Goal: Task Accomplishment & Management: Use online tool/utility

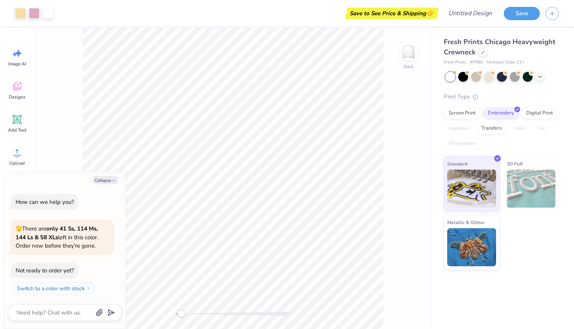
drag, startPoint x: 178, startPoint y: 317, endPoint x: 182, endPoint y: 317, distance: 4.6
click at [182, 317] on div "Accessibility label" at bounding box center [181, 314] width 8 height 8
type textarea "x"
type input "11.50"
type input "4.64"
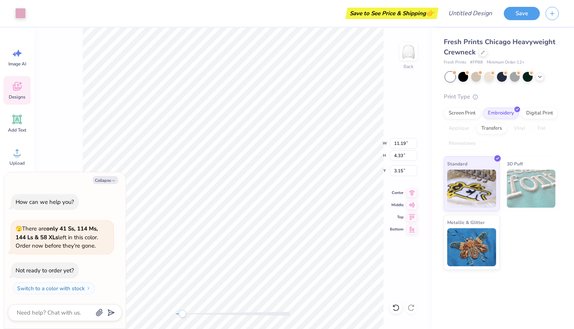
type input "3.00"
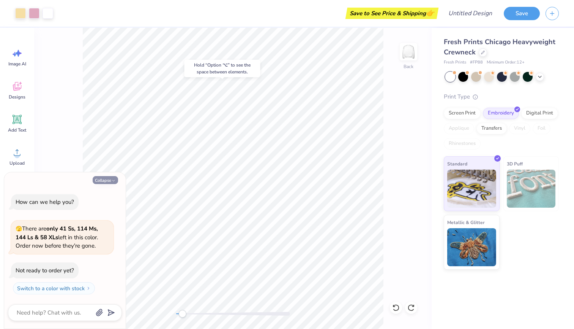
click at [109, 180] on button "Collapse" at bounding box center [105, 180] width 25 height 8
type textarea "x"
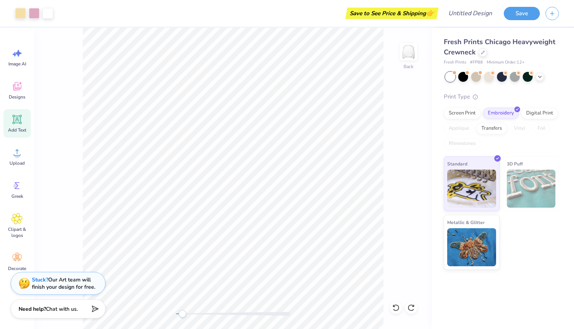
click at [19, 124] on icon at bounding box center [16, 119] width 11 height 11
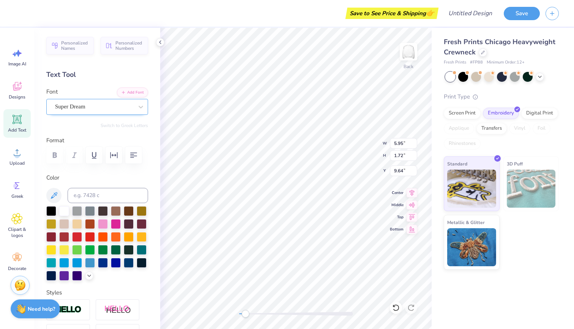
click at [81, 106] on span "Super Dream" at bounding box center [70, 106] width 30 height 9
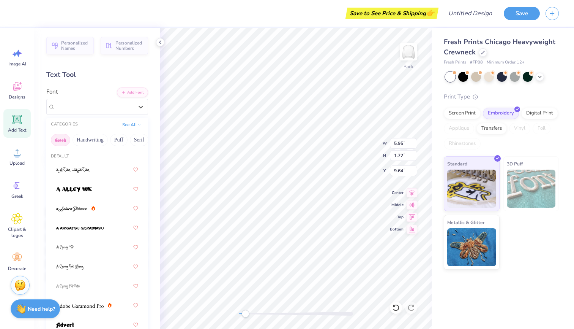
click at [63, 138] on button "Greek" at bounding box center [60, 140] width 19 height 12
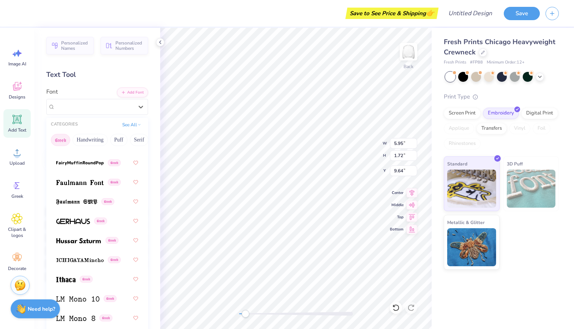
scroll to position [316, 0]
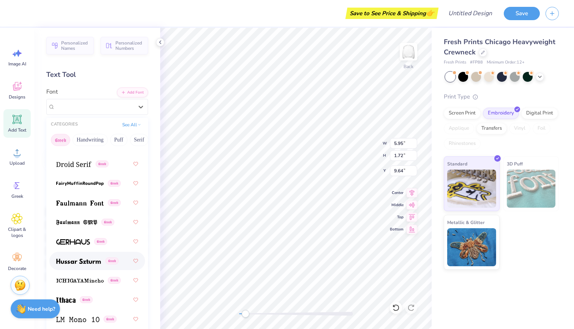
click at [70, 258] on span at bounding box center [78, 261] width 45 height 8
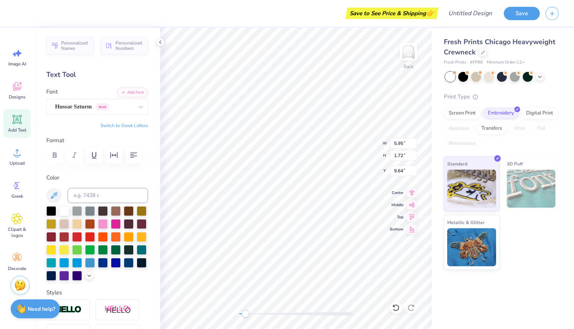
scroll to position [0, 1]
type textarea "TKATEXT"
click at [53, 211] on div at bounding box center [51, 210] width 10 height 10
click at [145, 106] on div at bounding box center [141, 107] width 14 height 14
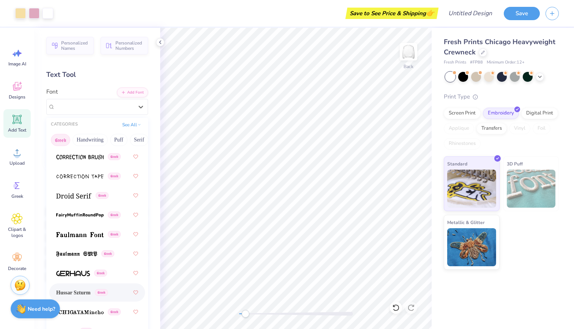
scroll to position [329, 0]
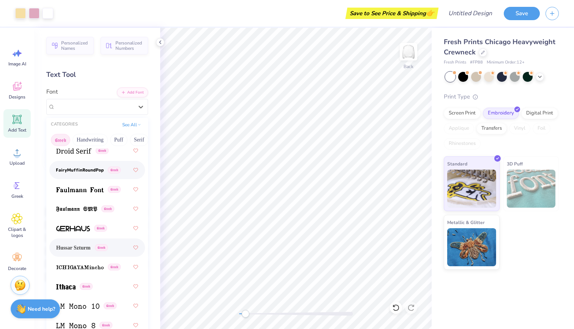
click at [82, 170] on img at bounding box center [79, 170] width 47 height 5
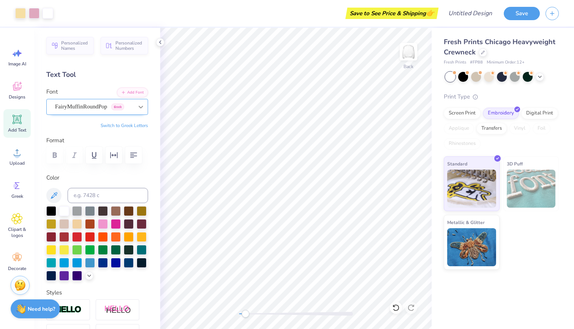
click at [142, 103] on icon at bounding box center [141, 107] width 8 height 8
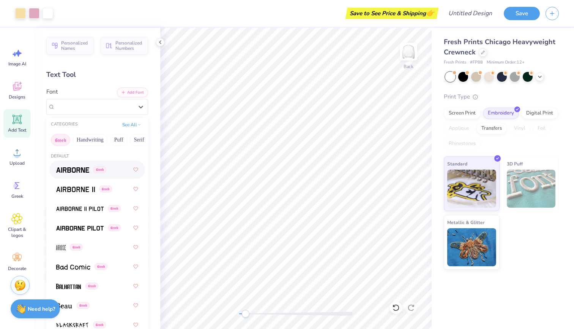
click at [78, 90] on div "Font option Airborne focused, 1 of 49. 49 results available. Use Up and Down to…" at bounding box center [97, 100] width 102 height 27
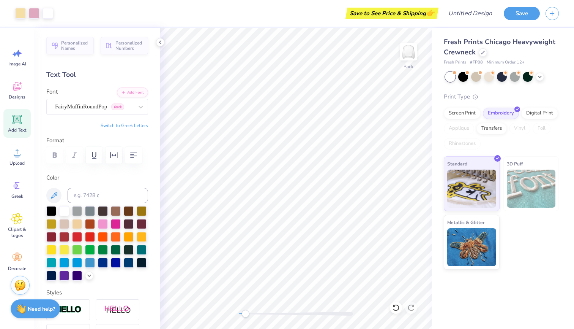
click at [19, 122] on icon at bounding box center [17, 119] width 7 height 7
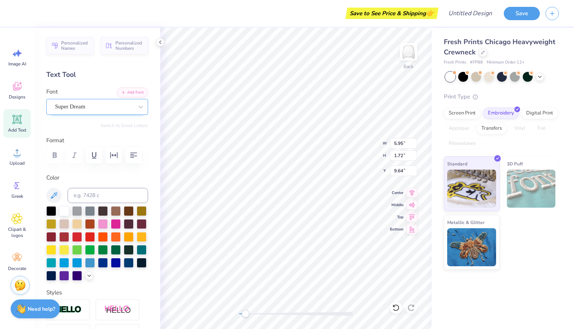
click at [122, 106] on div "Super Dream" at bounding box center [94, 107] width 80 height 12
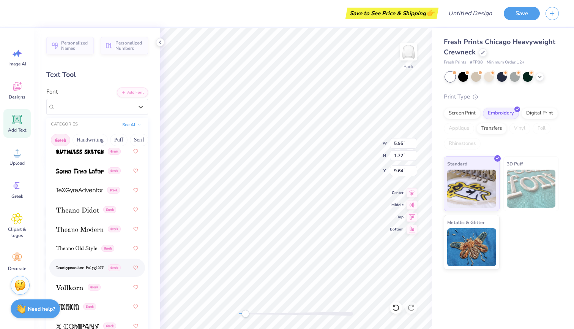
scroll to position [732, 0]
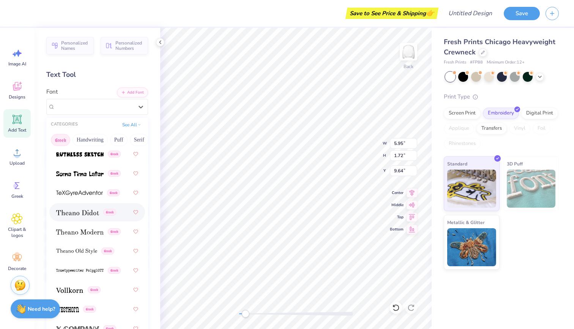
click at [79, 217] on div "Greek" at bounding box center [97, 212] width 82 height 14
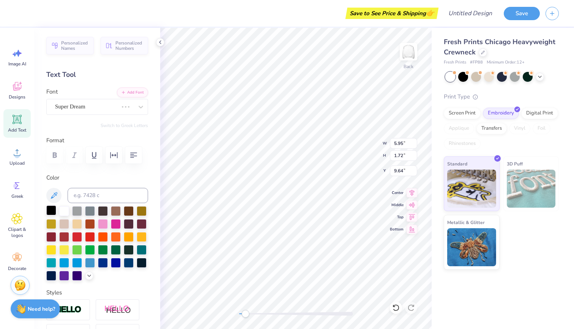
click at [50, 214] on div at bounding box center [51, 210] width 10 height 10
type textarea "KAT"
click at [84, 107] on span "[PERSON_NAME]" at bounding box center [77, 106] width 45 height 9
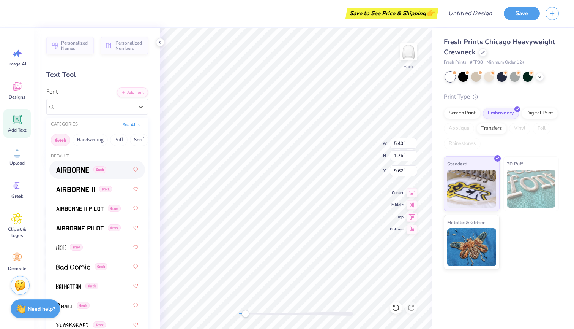
click at [82, 172] on img at bounding box center [72, 169] width 33 height 5
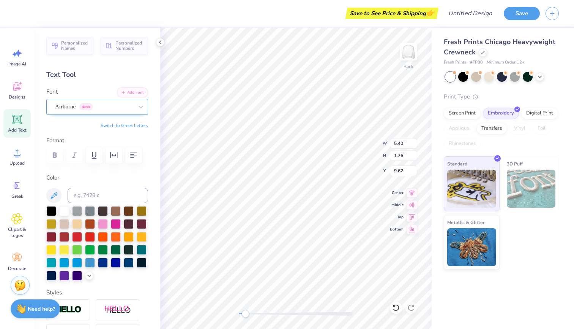
click at [76, 106] on span "Airborne" at bounding box center [65, 106] width 21 height 9
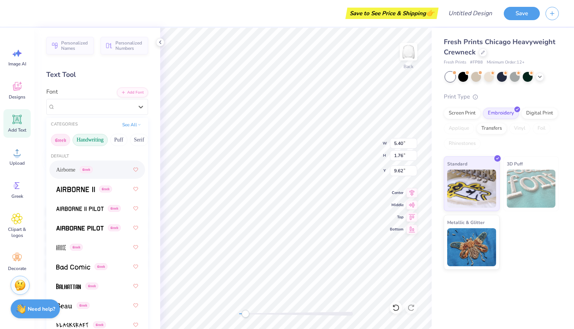
click at [90, 138] on button "Handwriting" at bounding box center [90, 140] width 35 height 12
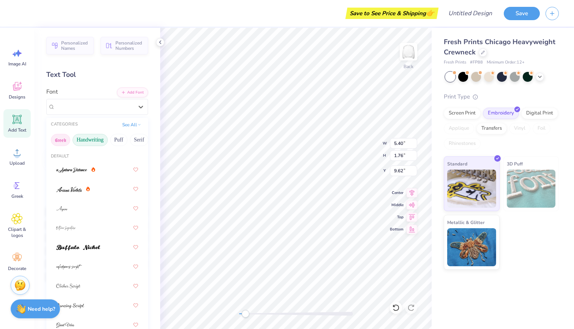
click at [68, 141] on button "Greek" at bounding box center [60, 140] width 19 height 12
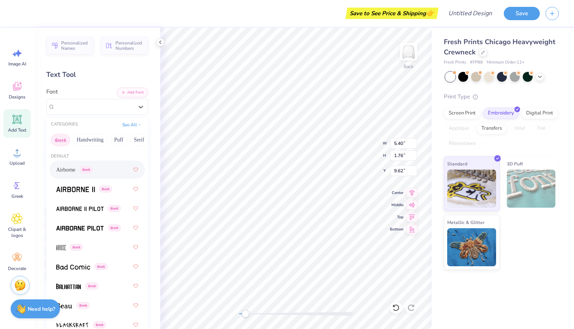
click at [93, 171] on span "Greek" at bounding box center [86, 169] width 13 height 7
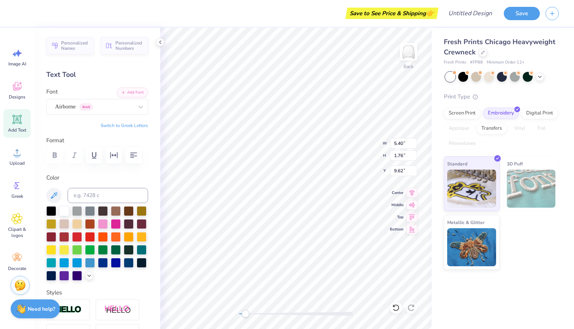
click at [118, 124] on button "Switch to Greek Letters" at bounding box center [124, 125] width 47 height 6
type textarea "ΚΑΤ"
click at [123, 112] on div "Airborne Greek" at bounding box center [94, 107] width 80 height 12
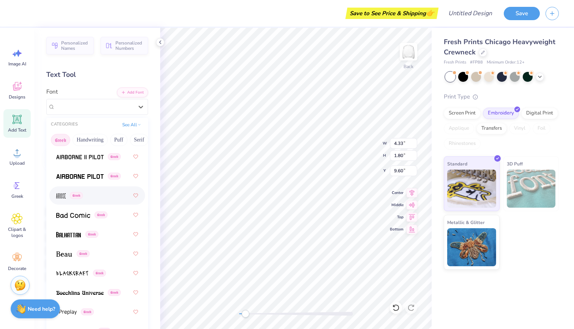
scroll to position [70, 0]
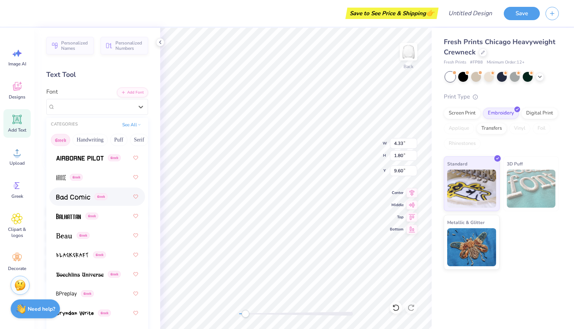
click at [101, 198] on span "Greek" at bounding box center [101, 196] width 13 height 7
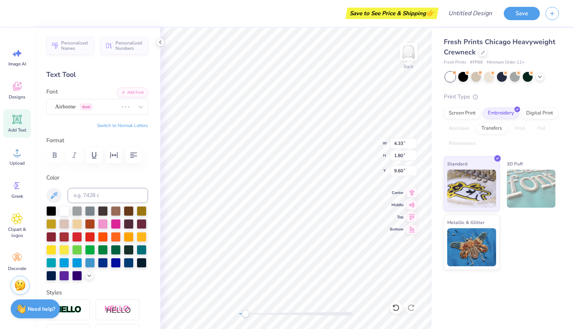
click at [113, 126] on button "Switch to Normal Letters" at bounding box center [122, 125] width 51 height 6
click at [113, 126] on button "Switch to Greek Letters" at bounding box center [124, 125] width 47 height 6
click at [113, 126] on button "Switch to Normal Letters" at bounding box center [122, 125] width 51 height 6
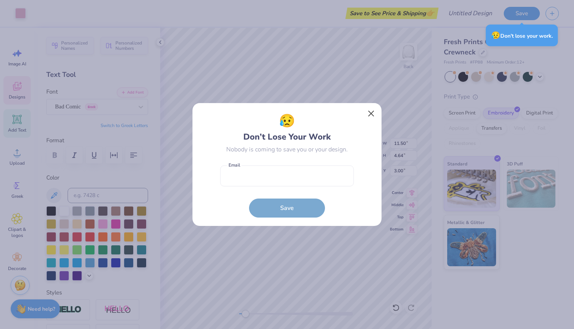
click at [376, 109] on button "Close" at bounding box center [371, 113] width 14 height 14
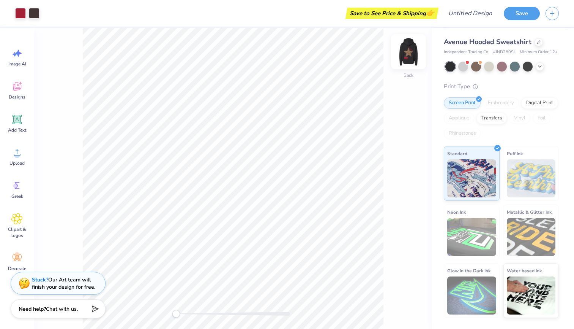
click at [414, 57] on img at bounding box center [409, 51] width 30 height 30
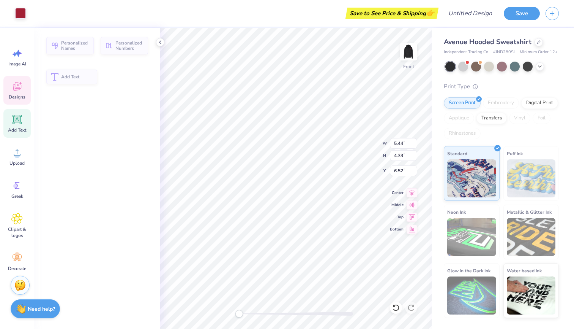
type input "5.44"
type input "4.33"
type input "6.52"
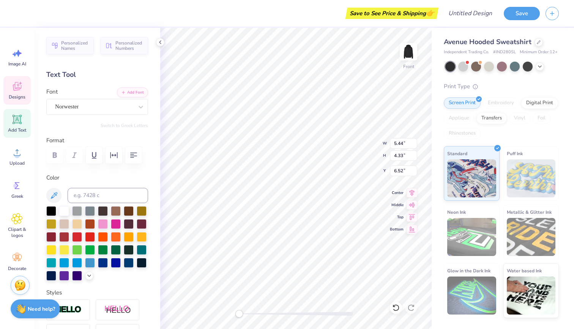
type input "11.85"
type input "11.20"
type input "7.10"
type input "5.44"
type input "4.33"
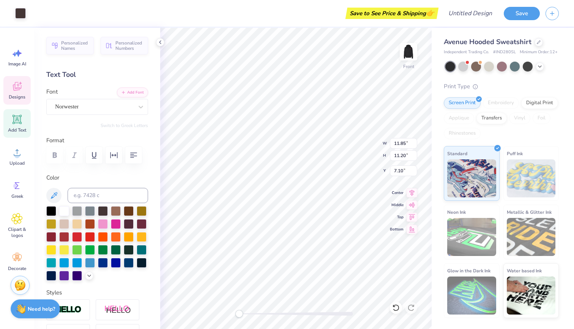
type input "6.52"
type textarea "THETA"
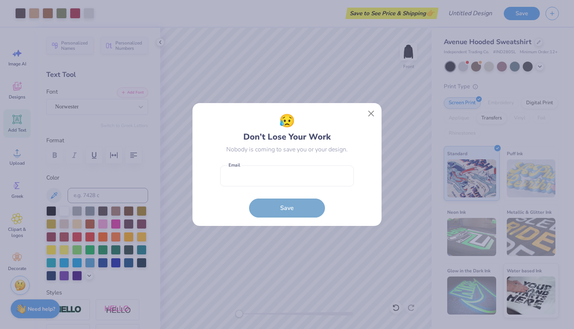
click at [294, 218] on div "😥 Don’t Lose Your Work Nobody is coming to save you or your design. Email is a …" at bounding box center [287, 164] width 189 height 123
click at [289, 207] on form "Email is a required field Email Save" at bounding box center [287, 189] width 134 height 56
click at [372, 115] on button "Close" at bounding box center [371, 113] width 14 height 14
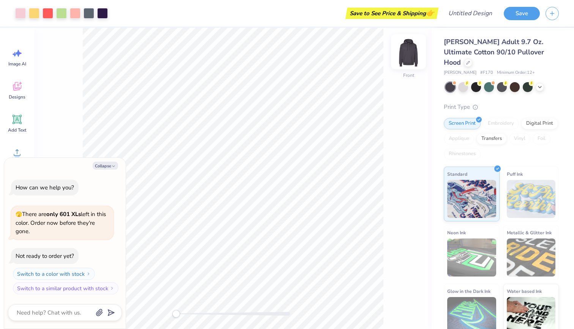
click at [411, 61] on img at bounding box center [409, 51] width 30 height 30
drag, startPoint x: 179, startPoint y: 314, endPoint x: 183, endPoint y: 313, distance: 4.2
click at [183, 313] on div "Accessibility label" at bounding box center [183, 314] width 8 height 8
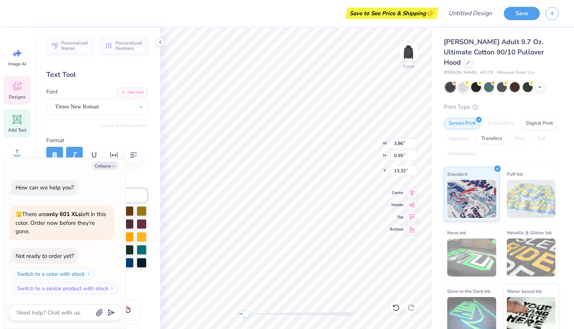
type textarea "x"
type input "0.75"
type input "0.60"
type input "14.71"
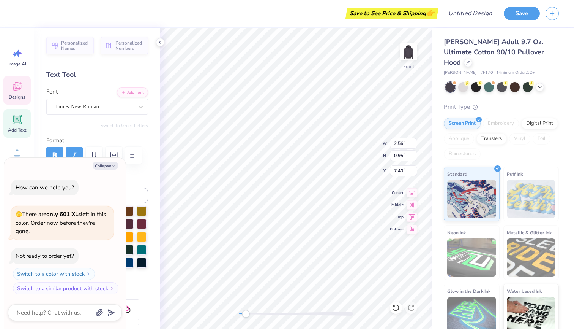
type textarea "x"
type input "5.79"
type input "6.23"
type textarea "x"
type textarea "K"
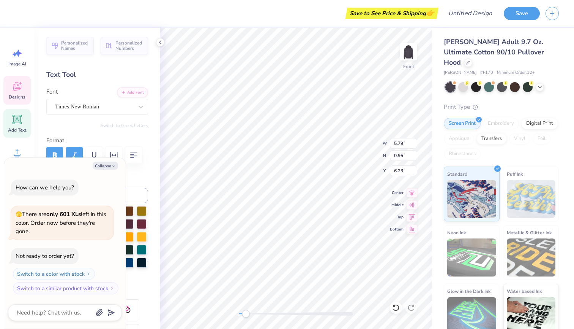
type textarea "x"
type textarea "Ka"
type textarea "x"
type textarea "K"
type textarea "x"
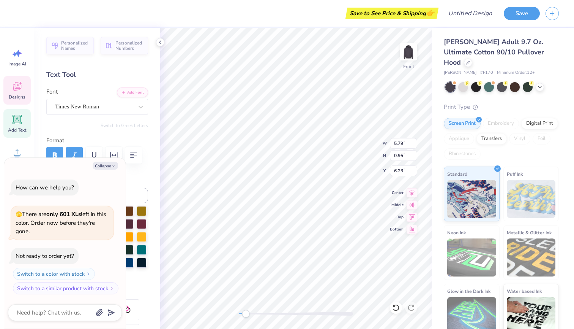
type textarea "KA"
type textarea "x"
type textarea "KAP"
type textarea "x"
type textarea "KAPP"
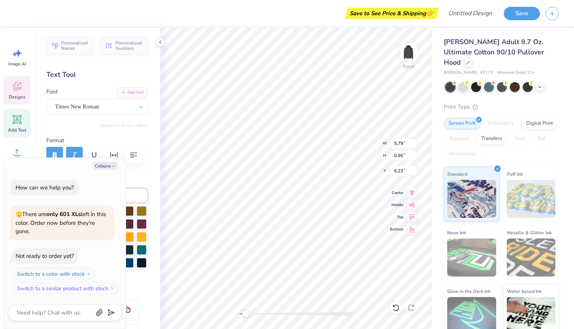
type textarea "x"
type textarea "KAPPA"
type textarea "x"
type input "2.56"
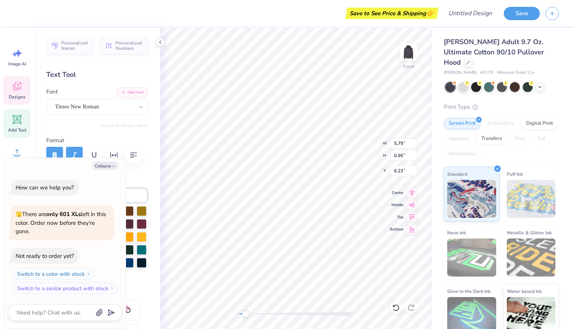
type input "7.38"
type textarea "x"
type textarea "A"
type textarea "x"
type textarea "AL"
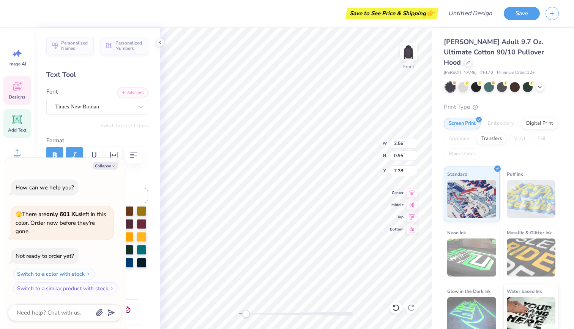
type textarea "x"
type textarea "ALP"
type textarea "x"
type textarea "ALPH"
type textarea "x"
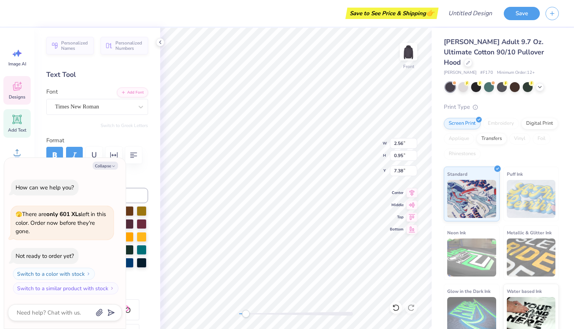
type textarea "ALPHA"
type textarea "x"
type input "3.44"
type input "8.66"
type textarea "x"
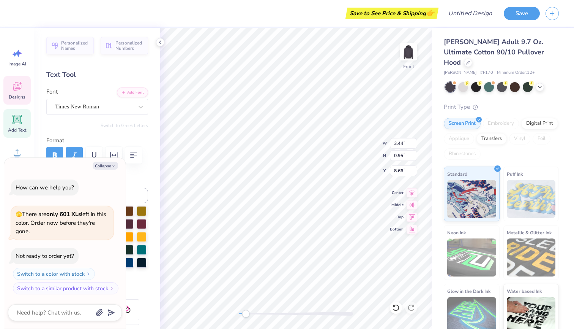
type textarea "T"
type textarea "x"
type textarea "TH"
type textarea "x"
type textarea "THE"
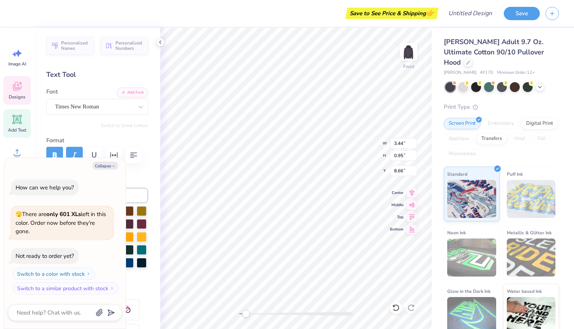
type textarea "x"
type textarea "THET"
type textarea "x"
type textarea "THETA"
type textarea "x"
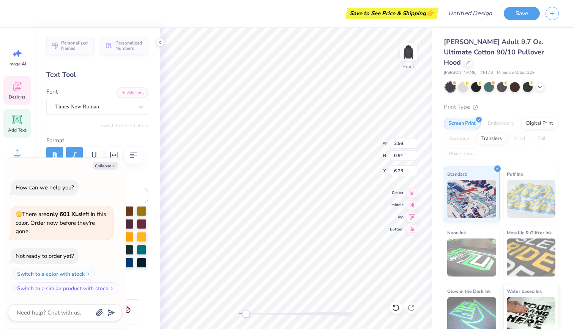
type input "4.23"
type input "7.38"
click at [113, 167] on icon "button" at bounding box center [113, 166] width 5 height 5
type textarea "x"
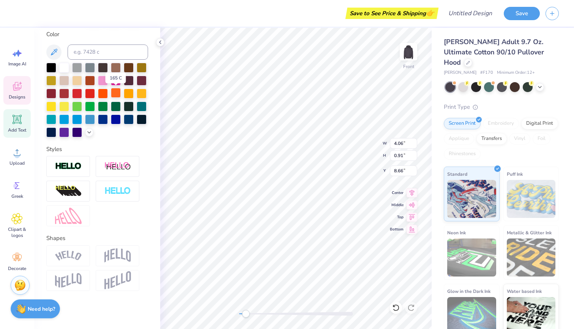
scroll to position [143, 0]
click at [113, 251] on img at bounding box center [117, 255] width 27 height 14
click at [127, 255] on img at bounding box center [117, 255] width 27 height 14
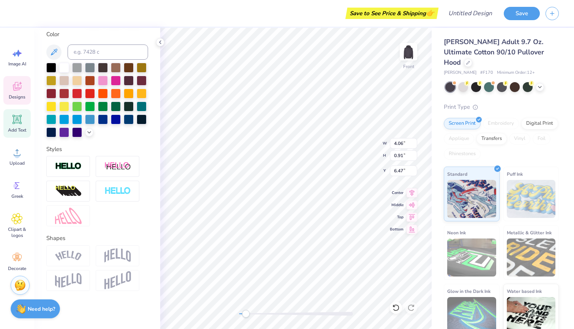
click at [117, 242] on div "Shapes" at bounding box center [97, 262] width 102 height 57
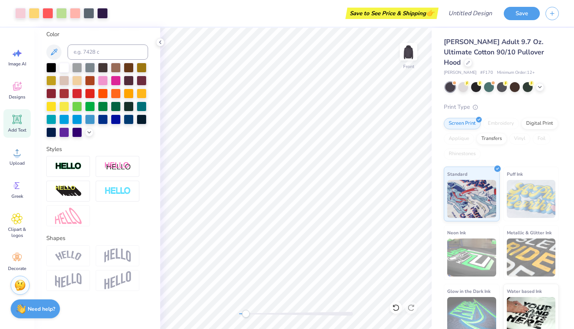
click at [132, 261] on div at bounding box center [118, 255] width 44 height 21
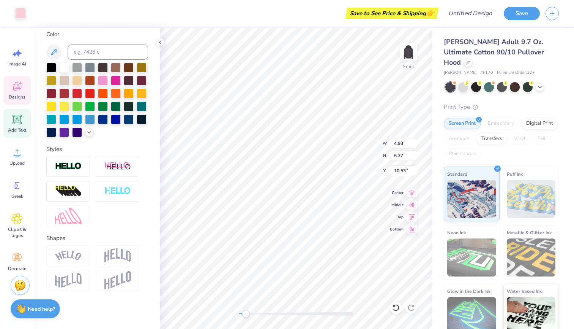
type input "4.06"
type input "0.91"
type input "6.47"
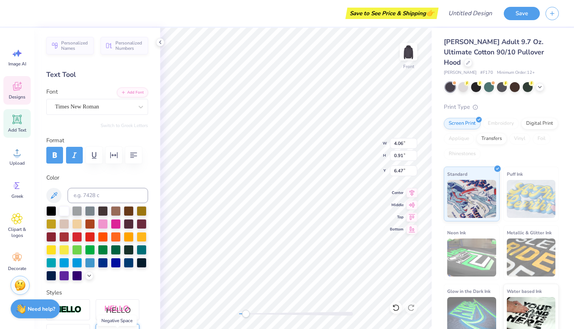
scroll to position [0, 0]
